Goal: Navigation & Orientation: Understand site structure

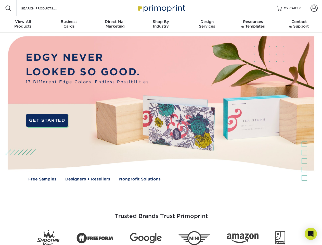
click at [161, 122] on img at bounding box center [161, 112] width 319 height 159
click at [8, 8] on span at bounding box center [8, 8] width 6 height 6
click at [314, 8] on span at bounding box center [313, 8] width 7 height 7
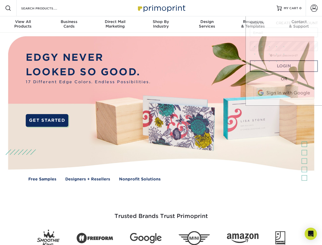
click at [23, 24] on div "View All Products" at bounding box center [23, 23] width 46 height 9
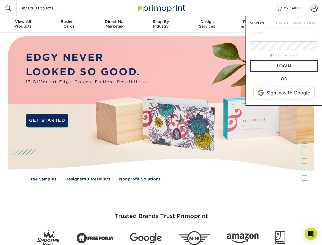
click at [69, 24] on div "Business Cards" at bounding box center [69, 23] width 46 height 9
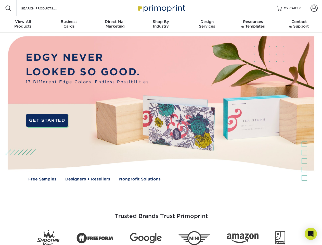
click at [115, 24] on div "Direct Mail Marketing" at bounding box center [115, 23] width 46 height 9
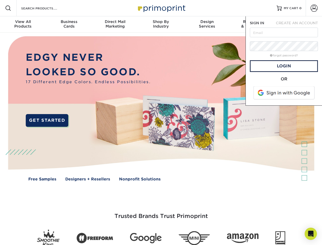
click at [161, 24] on div "Shop By Industry" at bounding box center [161, 23] width 46 height 9
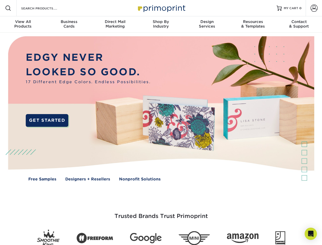
click at [207, 24] on div "Design Services" at bounding box center [207, 23] width 46 height 9
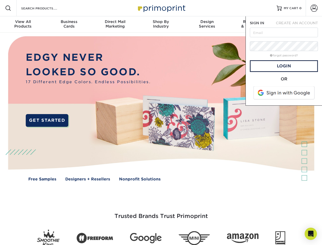
click at [253, 24] on span "SIGN IN" at bounding box center [257, 23] width 14 height 4
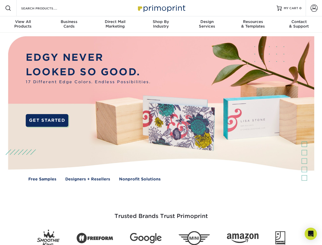
click at [299, 24] on div "Contact & Support" at bounding box center [299, 23] width 46 height 9
